Goal: Task Accomplishment & Management: Manage account settings

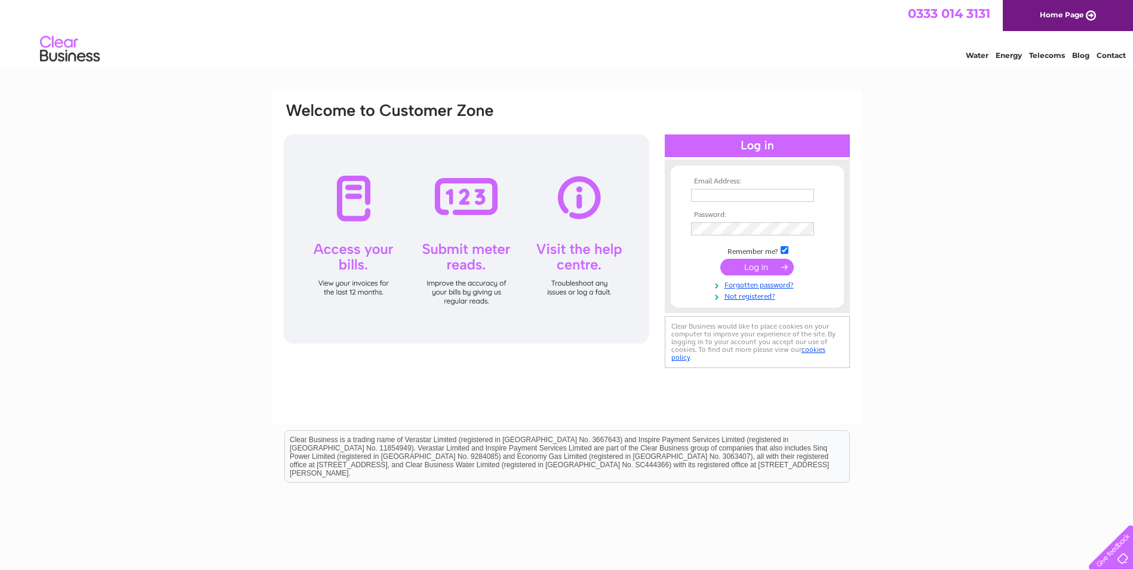
type input "accwin@aol.com"
click at [756, 259] on input "submit" at bounding box center [756, 267] width 73 height 17
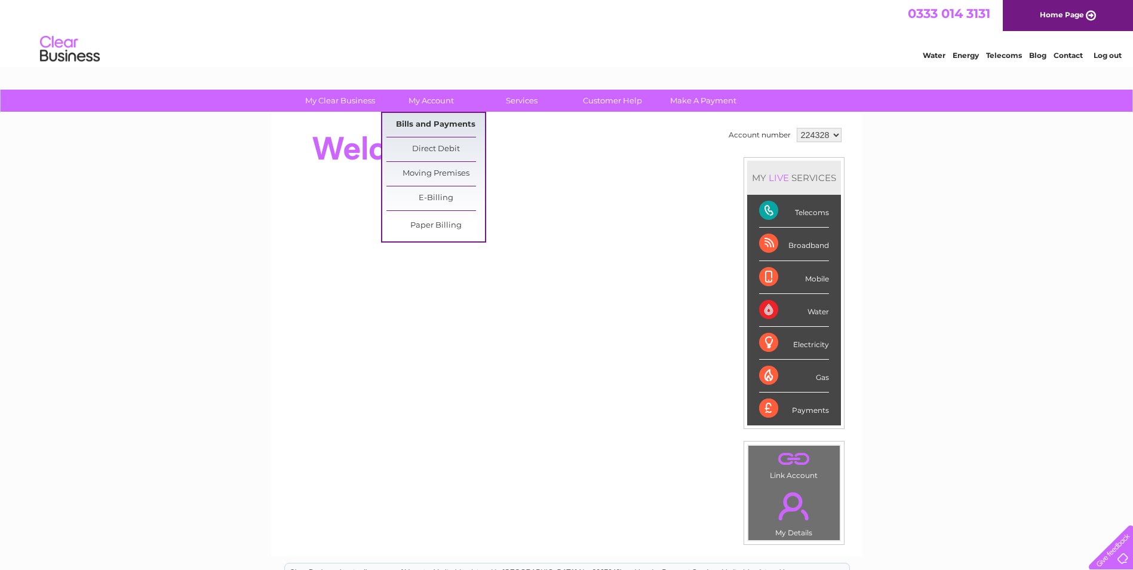
click at [423, 124] on link "Bills and Payments" at bounding box center [435, 125] width 99 height 24
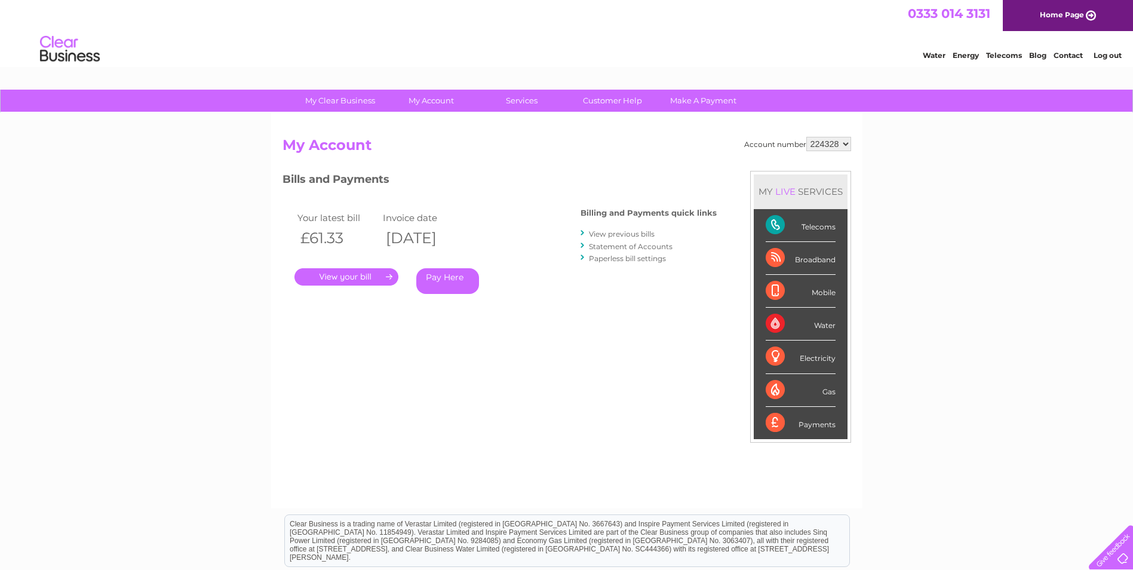
click at [368, 270] on link "." at bounding box center [346, 276] width 104 height 17
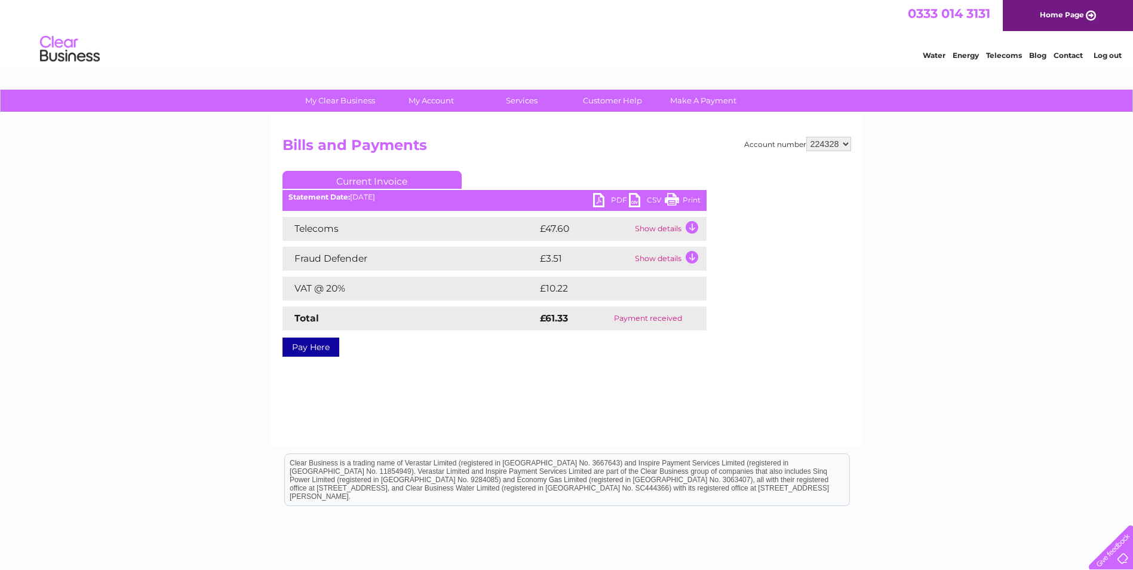
click at [599, 196] on link "PDF" at bounding box center [611, 201] width 36 height 17
